Goal: Navigation & Orientation: Find specific page/section

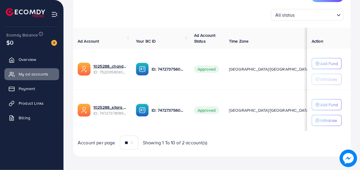
scroll to position [88, 0]
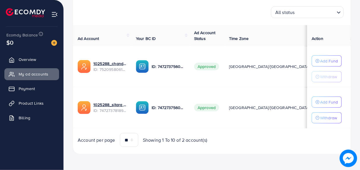
click at [240, 124] on td "[GEOGRAPHIC_DATA]/[GEOGRAPHIC_DATA]" at bounding box center [269, 107] width 90 height 41
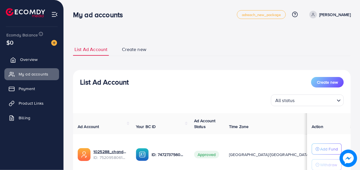
click at [37, 58] on span "Overview" at bounding box center [28, 59] width 17 height 6
